Goal: Complete application form: Complete application form

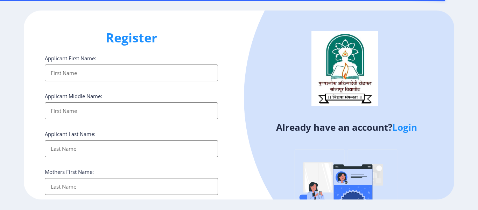
select select
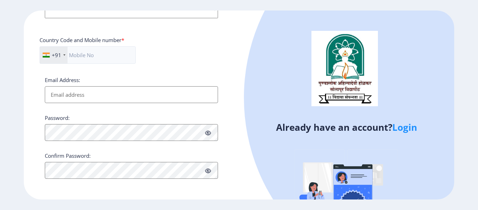
scroll to position [299, 0]
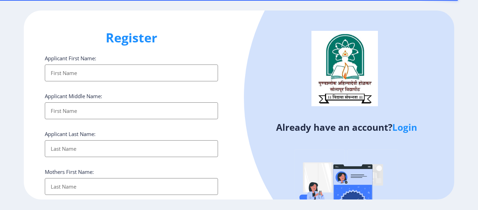
select select
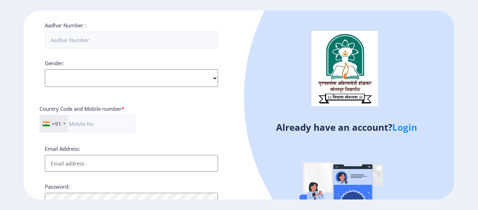
scroll to position [229, 0]
click at [402, 131] on link "Login" at bounding box center [404, 127] width 25 height 13
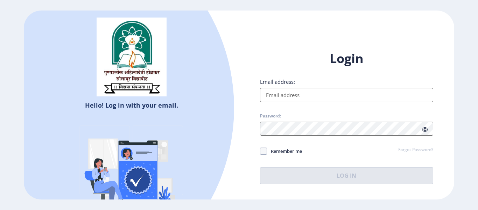
click at [349, 90] on input "Email address:" at bounding box center [346, 95] width 173 height 14
click at [341, 103] on div "Login Email address: Password: Remember me Forgot Password? Log In" at bounding box center [346, 117] width 173 height 134
click at [344, 95] on input "Email address:" at bounding box center [346, 95] width 173 height 14
select select
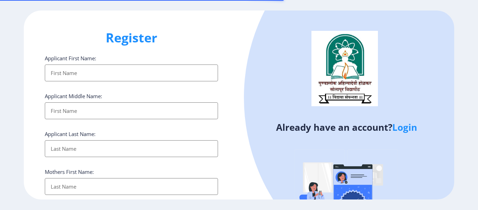
click at [86, 68] on input "Applicant First Name:" at bounding box center [131, 72] width 173 height 17
type input "Abhijeet"
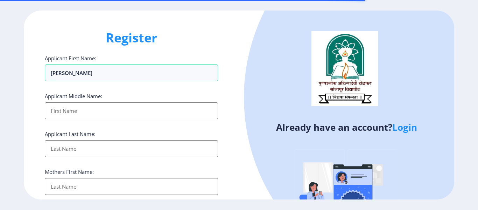
click at [73, 115] on input "Applicant First Name:" at bounding box center [131, 110] width 173 height 17
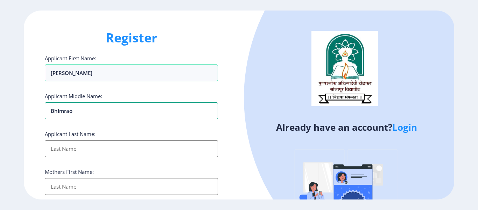
type input "Bhimrao"
click at [168, 153] on input "Applicant First Name:" at bounding box center [131, 148] width 173 height 17
type input "Tanangi"
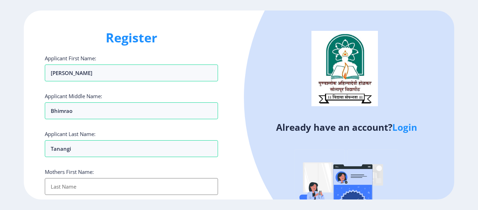
click at [155, 180] on input "Applicant First Name:" at bounding box center [131, 186] width 173 height 17
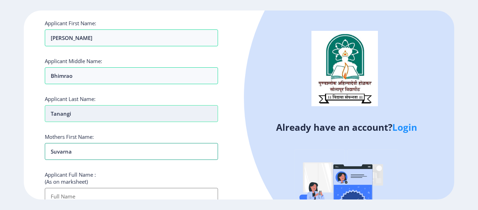
scroll to position [70, 0]
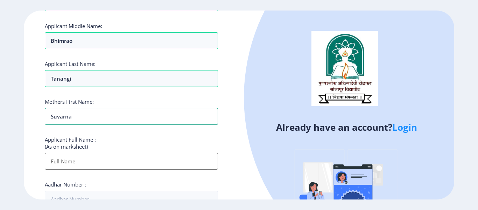
type input "Suvarna"
click at [103, 157] on input "Applicant First Name:" at bounding box center [131, 161] width 173 height 17
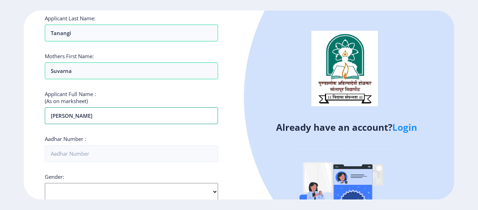
scroll to position [140, 0]
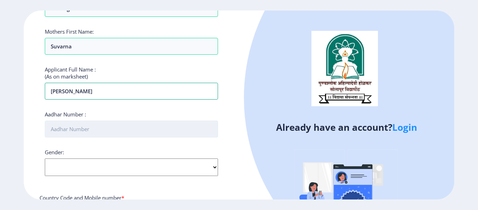
type input "Abhijeet Bhimrao Tanangi"
click at [126, 130] on input "Aadhar Number :" at bounding box center [131, 128] width 173 height 17
type input "233525199808"
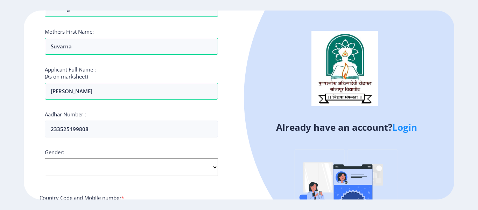
click at [104, 164] on select "Select Gender Male Female Other" at bounding box center [131, 166] width 173 height 17
select select "Male"
click at [45, 158] on select "Select Gender Male Female Other" at bounding box center [131, 166] width 173 height 17
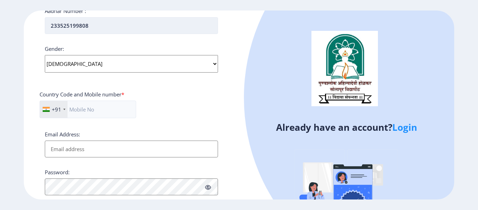
scroll to position [245, 0]
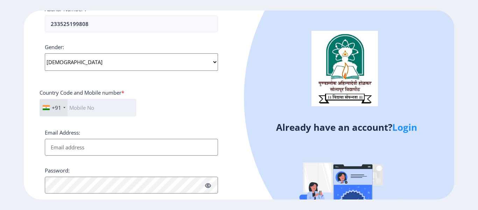
click at [114, 107] on input "text" at bounding box center [88, 107] width 97 height 17
type input "9175707242"
click at [104, 153] on input "Email Address:" at bounding box center [131, 147] width 173 height 17
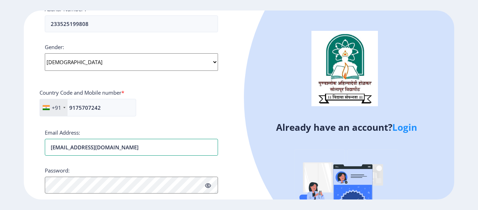
type input "abhijeettanangi77@gmail.com"
click at [205, 187] on icon at bounding box center [208, 185] width 6 height 5
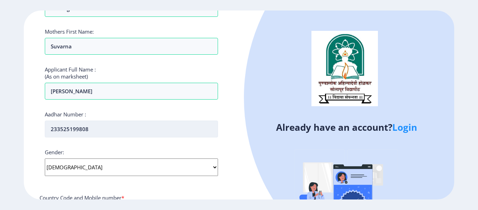
scroll to position [307, 0]
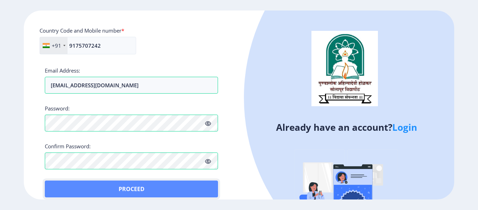
click at [52, 186] on button "Proceed" at bounding box center [131, 188] width 173 height 17
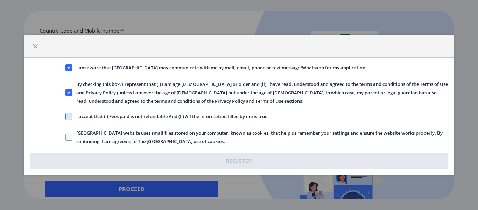
click at [71, 117] on span at bounding box center [68, 116] width 7 height 7
click at [66, 117] on input "I accept that (I) Fees paid is not refundable And (II) All the information fill…" at bounding box center [65, 116] width 0 height 0
checkbox input "true"
click at [70, 134] on span at bounding box center [68, 136] width 7 height 7
click at [66, 137] on input "Solapur University website uses small files stored on your computer, known as c…" at bounding box center [65, 137] width 0 height 0
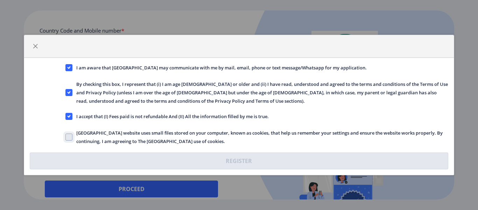
checkbox input "true"
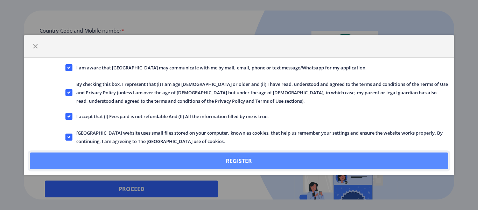
click at [78, 159] on button "Register" at bounding box center [239, 160] width 418 height 17
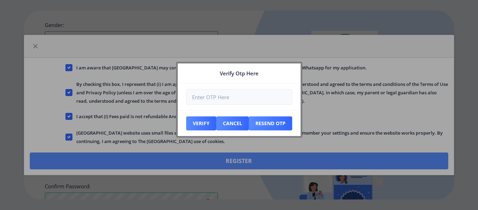
scroll to position [347, 0]
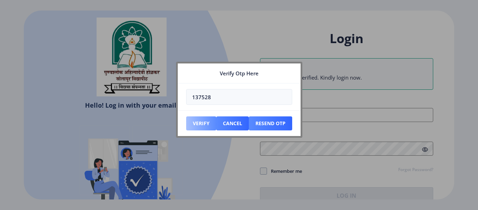
type input "137528"
click at [207, 120] on button "Verify" at bounding box center [201, 123] width 30 height 14
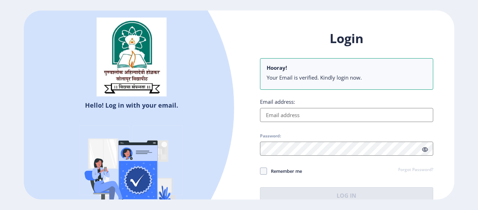
click at [382, 111] on input "Email address:" at bounding box center [346, 115] width 173 height 14
type input "abhijeettanangi77@gmail.com"
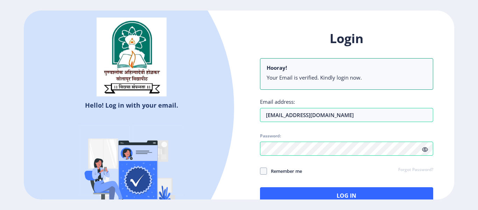
click at [425, 148] on icon at bounding box center [425, 149] width 6 height 5
click at [261, 170] on span at bounding box center [263, 170] width 7 height 7
click at [260, 171] on input "Remember me" at bounding box center [260, 171] width 0 height 0
checkbox input "true"
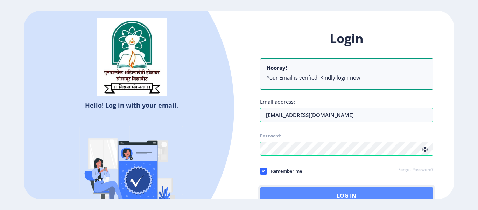
click at [292, 188] on button "Log In" at bounding box center [346, 195] width 173 height 17
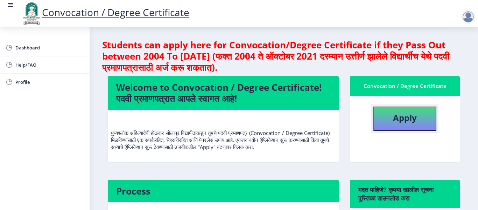
click at [409, 113] on b "Apply" at bounding box center [405, 118] width 24 height 12
select select
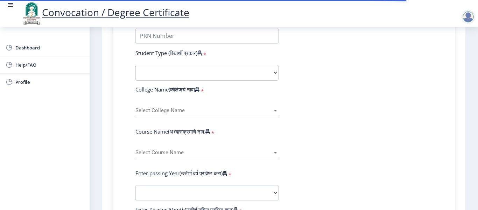
scroll to position [210, 0]
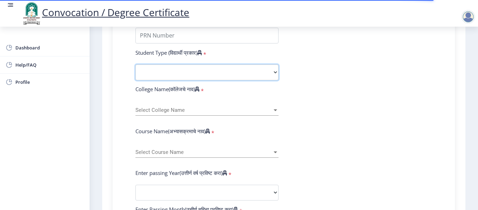
click at [223, 75] on select "Select Student Type Regular External" at bounding box center [206, 72] width 143 height 16
select select "Regular"
click at [135, 64] on select "Select Student Type Regular External" at bounding box center [206, 72] width 143 height 16
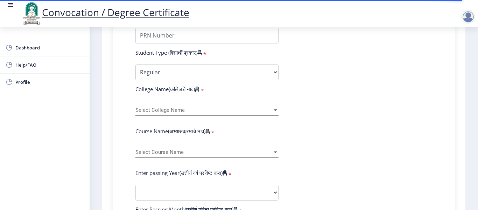
click at [204, 105] on div "Select College Name Select College Name" at bounding box center [206, 108] width 143 height 15
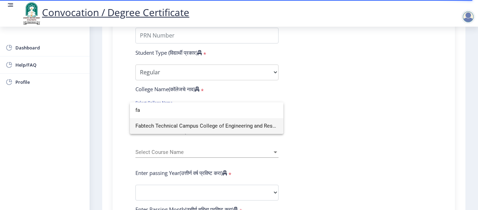
scroll to position [0, 0]
type input "fa"
click at [198, 124] on span "Fabtech Technical Campus College of Engineering and Research" at bounding box center [206, 126] width 142 height 16
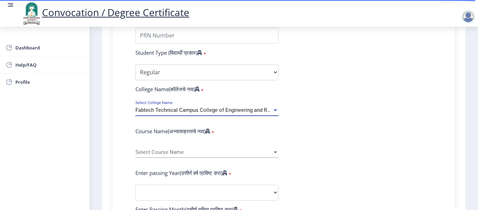
click at [181, 154] on span "Select Course Name" at bounding box center [203, 152] width 137 height 6
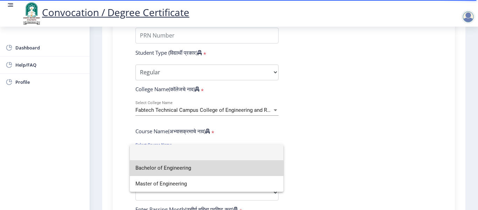
click at [177, 170] on span "Bachelor of Engineering" at bounding box center [206, 168] width 142 height 16
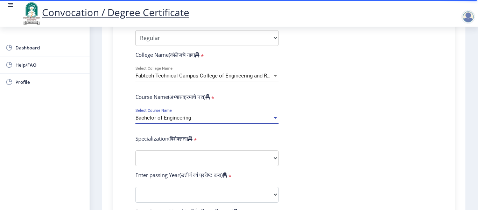
scroll to position [245, 0]
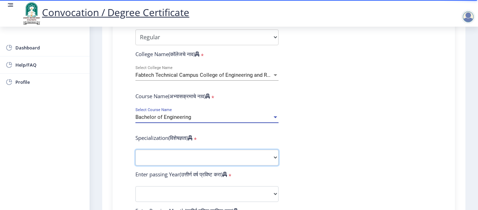
click at [185, 153] on select "Specialization Bio-Medical Engineering Civil Engineering Computer Science & Eng…" at bounding box center [206, 157] width 143 height 16
select select "Mechanical Engineering"
click at [135, 149] on select "Specialization Bio-Medical Engineering Civil Engineering Computer Science & Eng…" at bounding box center [206, 157] width 143 height 16
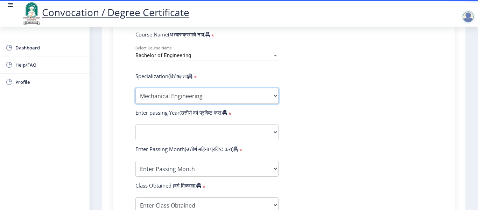
scroll to position [315, 0]
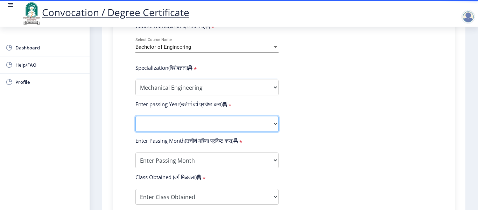
click at [186, 119] on select "2025 2024 2023 2022 2021 2020 2019 2018 2017 2016 2015 2014 2013 2012 2011 2010…" at bounding box center [206, 124] width 143 height 16
click at [135, 116] on select "2025 2024 2023 2022 2021 2020 2019 2018 2017 2016 2015 2014 2013 2012 2011 2010…" at bounding box center [206, 124] width 143 height 16
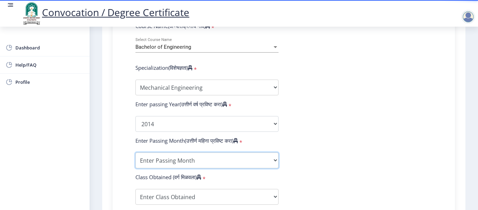
click at [165, 155] on select "Enter Passing Month March April May October November December" at bounding box center [206, 160] width 143 height 16
click at [332, 86] on form "Enter Your PRN Number (तुमचा पीआरएन (कायम नोंदणी क्रमांक) एंटर करा) * Student T…" at bounding box center [283, 110] width 307 height 407
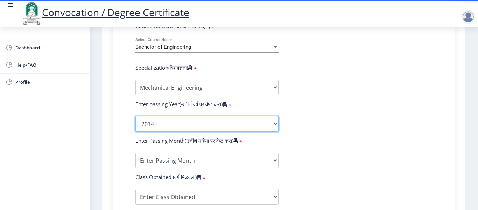
click at [245, 121] on select "2025 2024 2023 2022 2021 2020 2019 2018 2017 2016 2015 2014 2013 2012 2011 2010…" at bounding box center [206, 124] width 143 height 16
select select "2018"
click at [135, 116] on select "2025 2024 2023 2022 2021 2020 2019 2018 2017 2016 2015 2014 2013 2012 2011 2010…" at bounding box center [206, 124] width 143 height 16
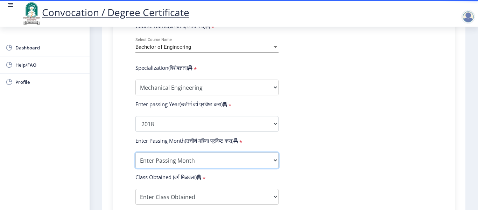
click at [154, 160] on select "Enter Passing Month March April May October November December" at bounding box center [206, 160] width 143 height 16
select select "March"
click at [135, 152] on select "Enter Passing Month March April May October November December" at bounding box center [206, 160] width 143 height 16
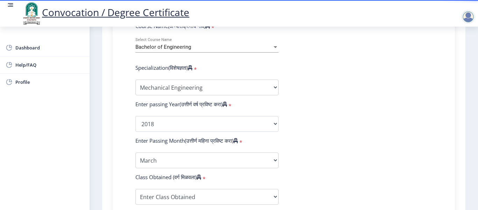
click at [342, 119] on form "Enter Your PRN Number (तुमचा पीआरएन (कायम नोंदणी क्रमांक) एंटर करा) * Student T…" at bounding box center [283, 110] width 307 height 407
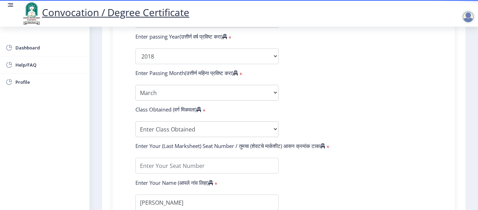
scroll to position [385, 0]
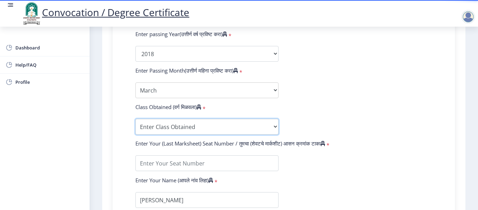
click at [244, 122] on select "Enter Class Obtained FIRST CLASS WITH DISTINCTION FIRST CLASS HIGHER SECOND CLA…" at bounding box center [206, 127] width 143 height 16
click at [389, 67] on form "Enter Your PRN Number (तुमचा पीआरएन (कायम नोंदणी क्रमांक) एंटर करा) * Student T…" at bounding box center [283, 40] width 307 height 407
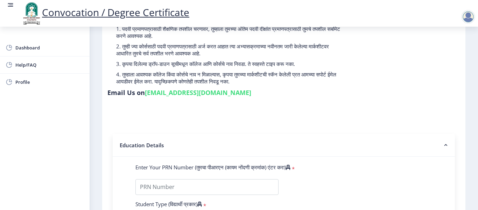
scroll to position [70, 0]
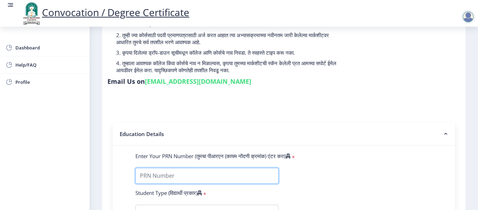
click at [232, 172] on input "Enter Your PRN Number (तुमचा पीआरएन (कायम नोंदणी क्रमांक) एंटर करा)" at bounding box center [206, 176] width 143 height 16
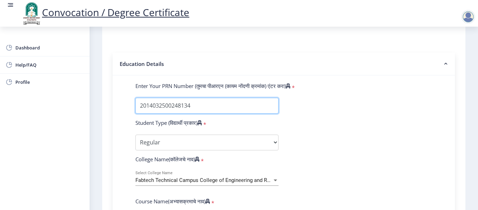
type input "2014032500248134"
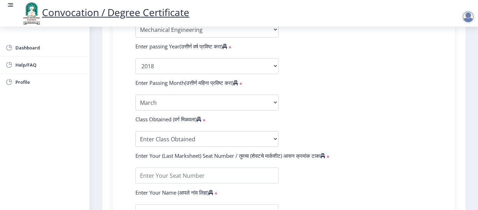
scroll to position [385, 0]
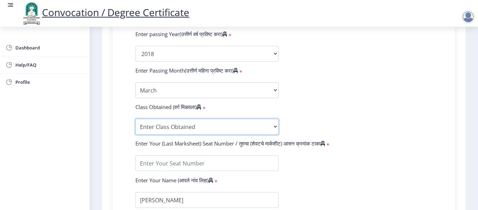
click at [170, 119] on select "Enter Class Obtained FIRST CLASS WITH DISTINCTION FIRST CLASS HIGHER SECOND CLA…" at bounding box center [206, 127] width 143 height 16
select select "Grade A+"
click at [135, 119] on select "Enter Class Obtained FIRST CLASS WITH DISTINCTION FIRST CLASS HIGHER SECOND CLA…" at bounding box center [206, 127] width 143 height 16
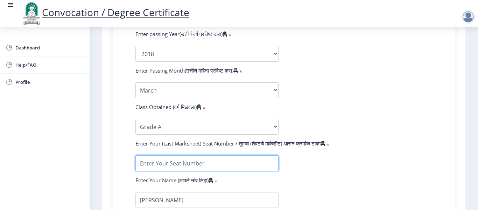
click at [180, 160] on input "textarea" at bounding box center [206, 163] width 143 height 16
type input "784077"
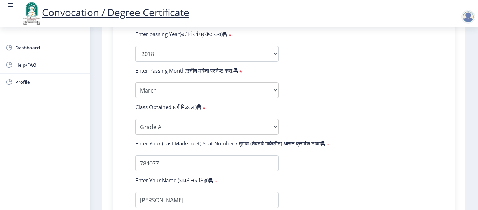
click at [360, 99] on form "Enter Your PRN Number (तुमचा पीआरएन (कायम नोंदणी क्रमांक) एंटर करा) * Student T…" at bounding box center [283, 40] width 307 height 407
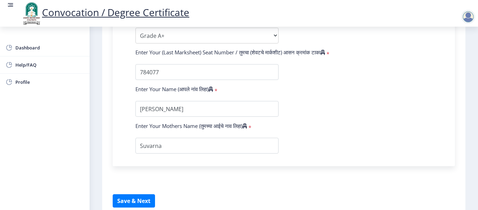
scroll to position [510, 0]
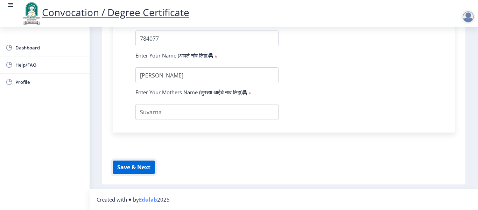
click at [144, 167] on button "Save & Next" at bounding box center [134, 166] width 42 height 13
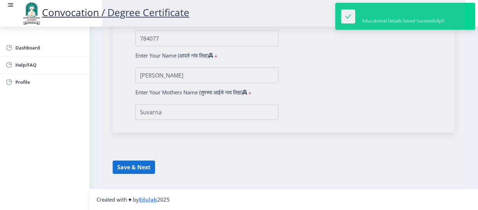
select select
type input "Abhijeet Bhimrao Tanangi"
type input "Suvarna"
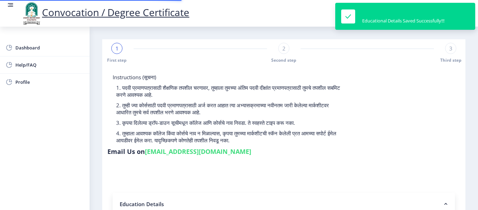
type input "2014032500248134"
select select "Regular"
select select "2018"
select select "March"
select select "Grade A+"
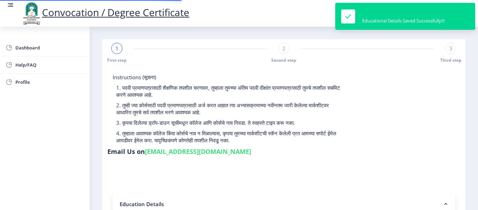
type input "784077"
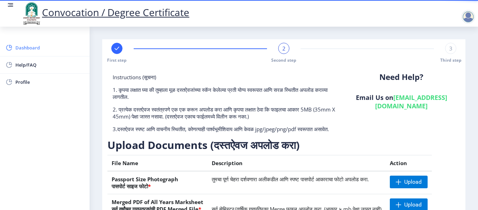
click at [43, 48] on span "Dashboard" at bounding box center [49, 47] width 69 height 8
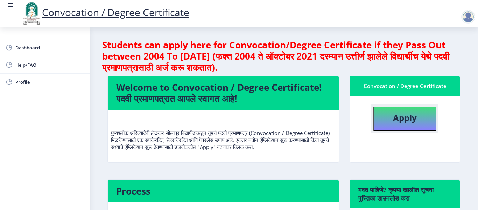
click at [409, 117] on b "Apply" at bounding box center [405, 118] width 24 height 12
select select
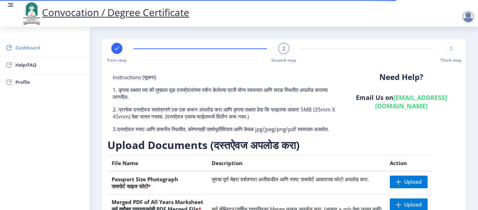
click at [34, 47] on span "Dashboard" at bounding box center [49, 47] width 69 height 8
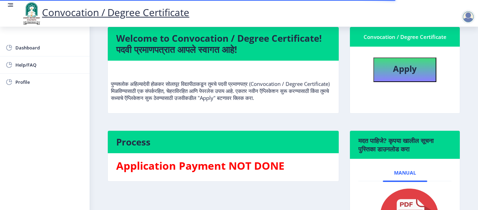
scroll to position [129, 0]
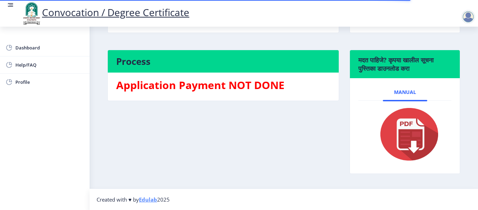
click at [411, 148] on img at bounding box center [405, 134] width 70 height 56
click at [408, 135] on img at bounding box center [405, 134] width 70 height 56
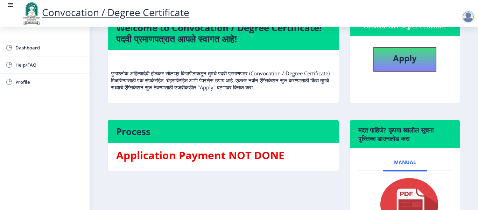
scroll to position [0, 0]
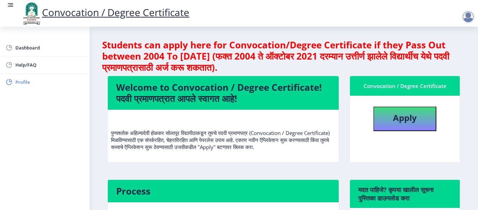
click at [17, 80] on span "Profile" at bounding box center [49, 82] width 69 height 8
select select
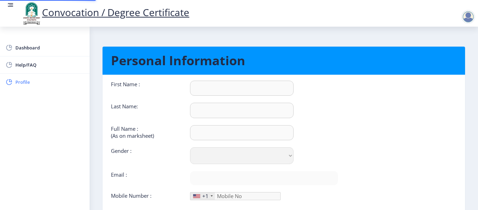
type input "Abhijeet"
type input "Tanangi"
type input "Abhijeet Bhimrao Tanangi"
select select "Male"
type input "abhijeettanangi77@gmail.com"
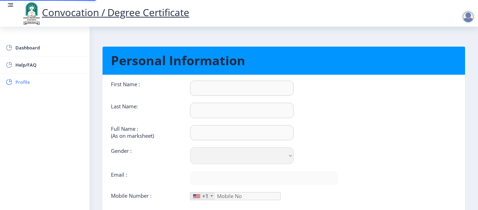
type input "9175707242"
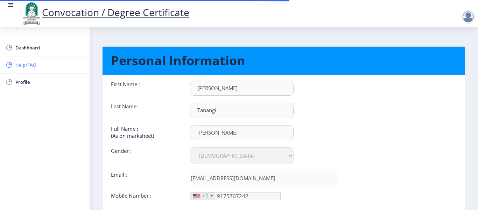
click at [20, 68] on span "Help/FAQ" at bounding box center [49, 65] width 69 height 8
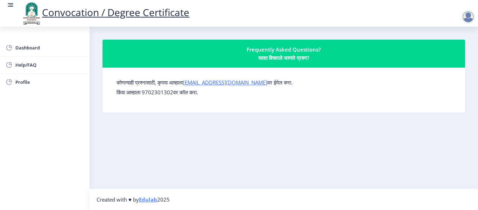
drag, startPoint x: 246, startPoint y: 84, endPoint x: 236, endPoint y: 110, distance: 27.8
click at [236, 111] on nb-card-body "कोणत्याही प्रश्नासाठी, कृपया आम्हाला su.sfc@studentscenter.in वर ईमेल करा. किंव…" at bounding box center [284, 90] width 363 height 45
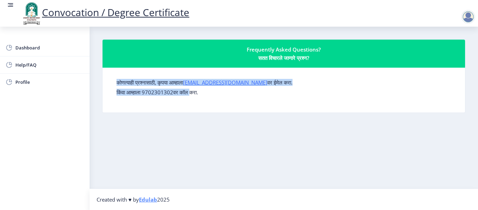
click at [197, 90] on div "कोणत्याही प्रश्नासाठी, कृपया आम्हाला su.sfc@studentscenter.in वर ईमेल करा. किंव…" at bounding box center [284, 90] width 346 height 34
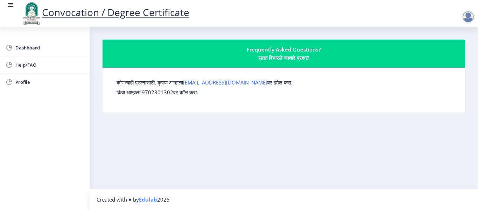
click at [218, 97] on div "कोणत्याही प्रश्नासाठी, कृपया आम्हाला su.sfc@studentscenter.in वर ईमेल करा. किंव…" at bounding box center [284, 90] width 346 height 34
click at [223, 83] on link "[EMAIL_ADDRESS][DOMAIN_NAME]" at bounding box center [225, 82] width 84 height 7
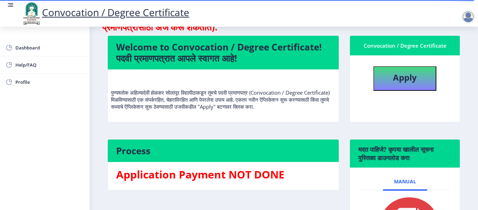
scroll to position [129, 0]
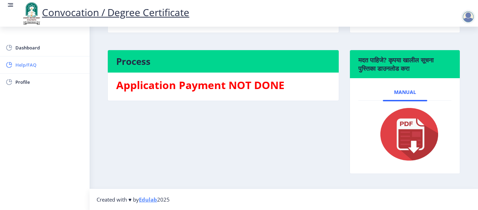
click at [20, 61] on span "Help/FAQ" at bounding box center [49, 65] width 69 height 8
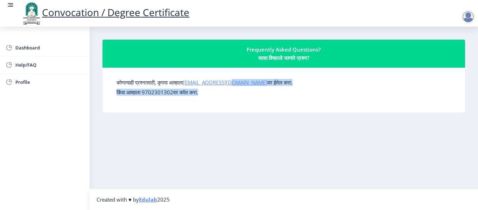
drag, startPoint x: 251, startPoint y: 93, endPoint x: 236, endPoint y: 80, distance: 19.9
click at [236, 80] on form "कोणत्याही प्रश्नासाठी, कृपया आम्हाला [EMAIL_ADDRESS][DOMAIN_NAME] वर ईमेल करा. …" at bounding box center [284, 87] width 335 height 17
click at [242, 85] on link "[EMAIL_ADDRESS][DOMAIN_NAME]" at bounding box center [225, 82] width 84 height 7
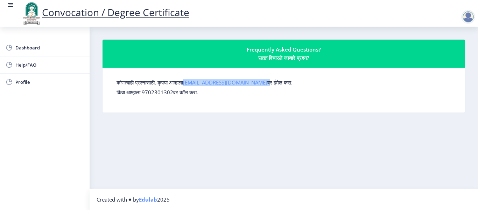
drag, startPoint x: 254, startPoint y: 84, endPoint x: 192, endPoint y: 82, distance: 62.0
click at [192, 82] on label "कोणत्याही प्रश्नासाठी, कृपया आम्हाला [EMAIL_ADDRESS][DOMAIN_NAME] वर ईमेल करा." at bounding box center [205, 82] width 176 height 7
copy label "[EMAIL_ADDRESS][DOMAIN_NAME]"
